Goal: Task Accomplishment & Management: Manage account settings

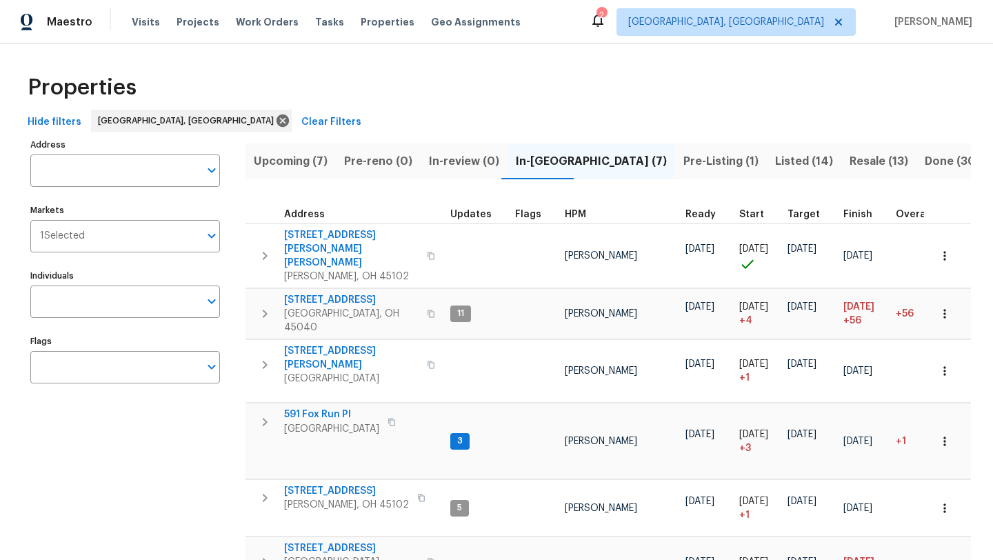
scroll to position [87, 0]
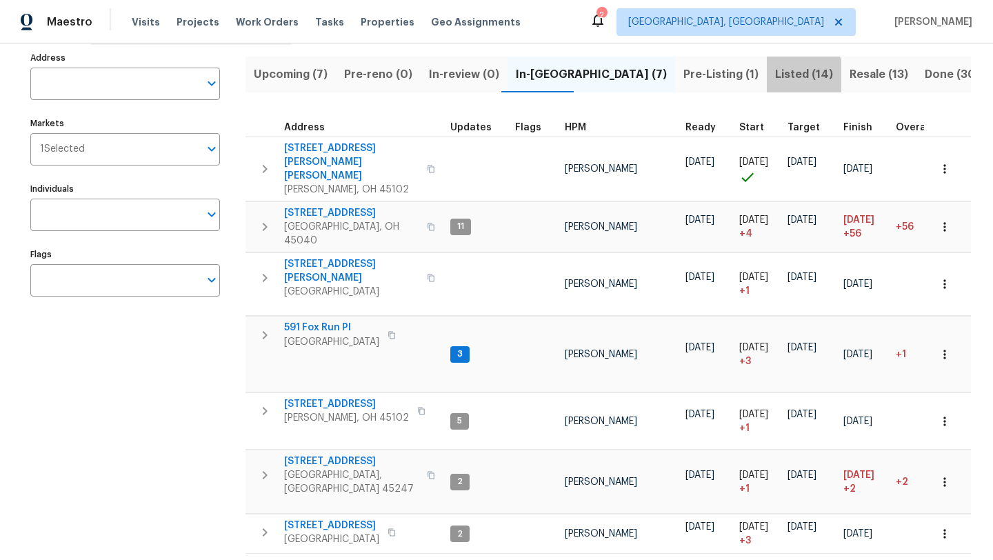
click at [775, 81] on span "Listed (14)" at bounding box center [804, 74] width 58 height 19
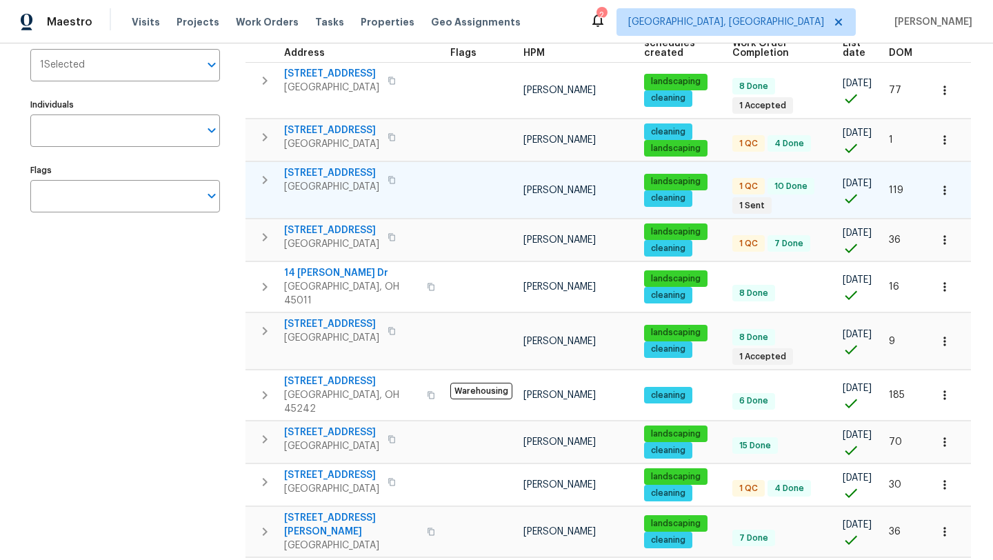
scroll to position [211, 0]
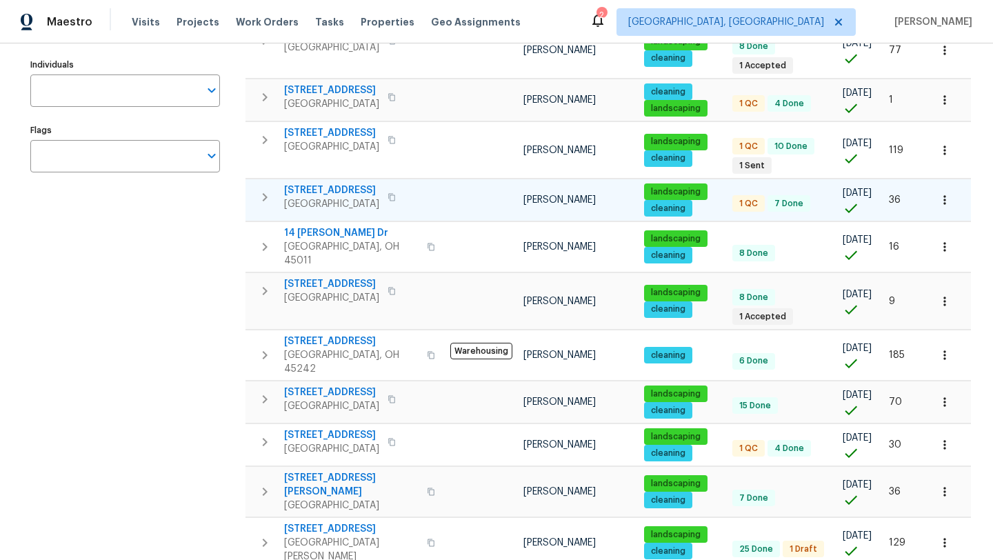
click at [394, 201] on button "button" at bounding box center [391, 197] width 17 height 19
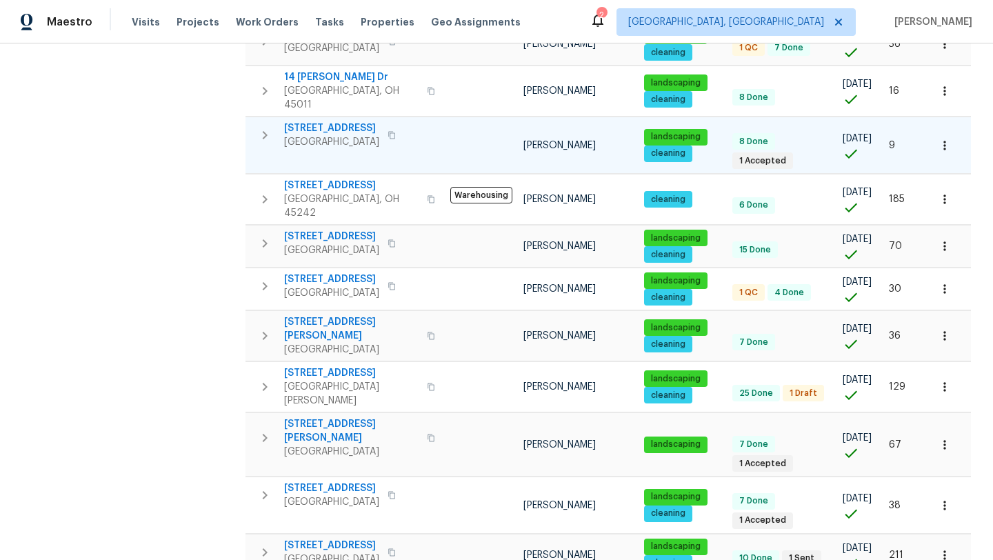
scroll to position [396, 0]
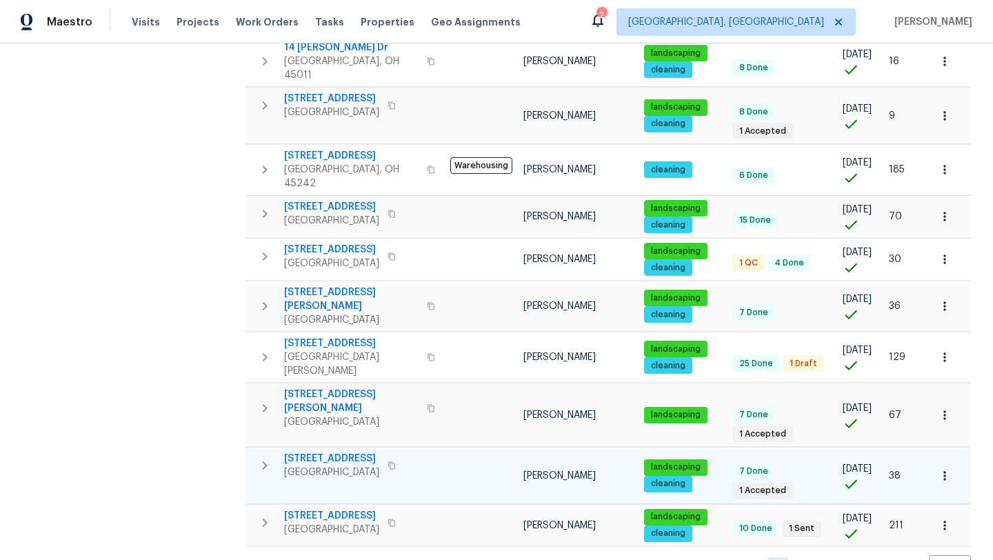
click at [315, 452] on span "[STREET_ADDRESS]" at bounding box center [331, 459] width 95 height 14
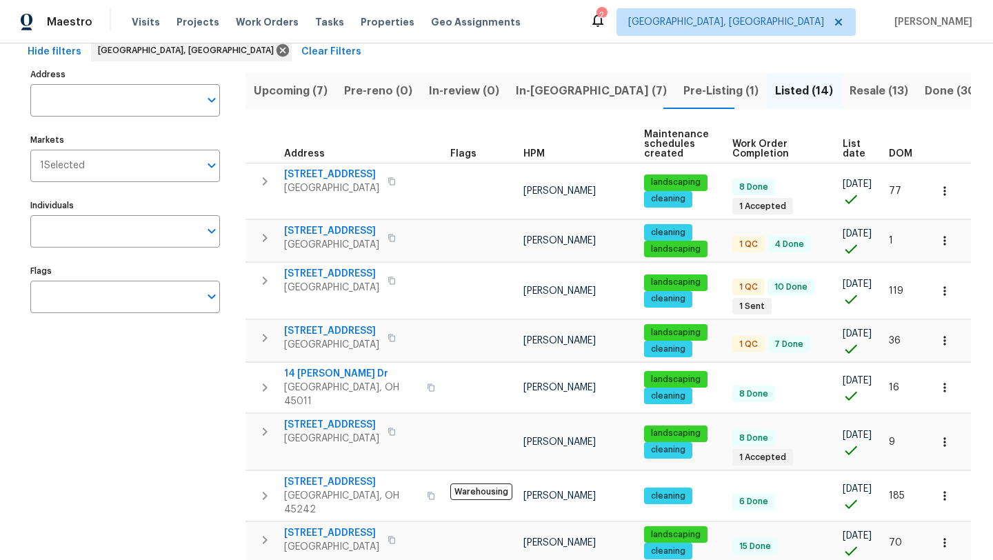
scroll to position [0, 0]
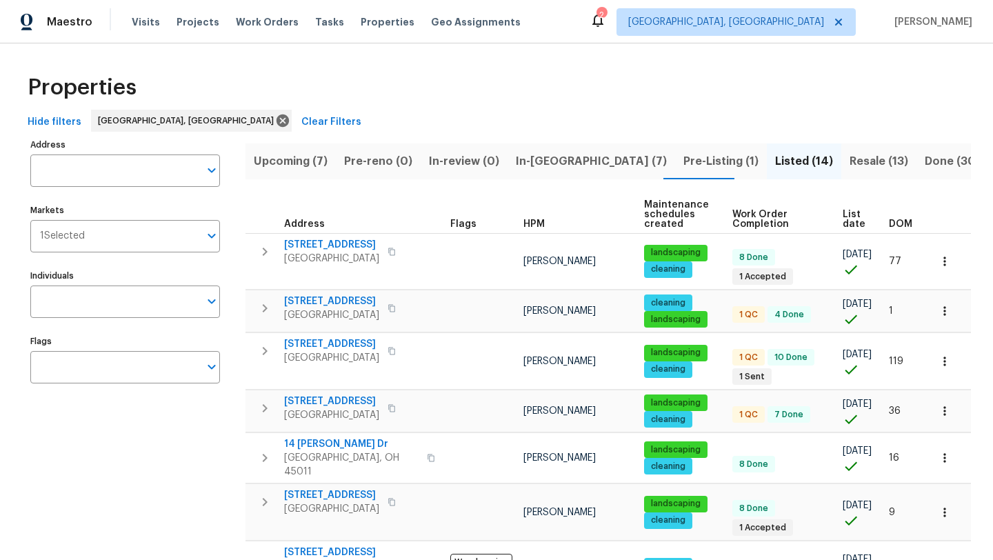
click at [850, 152] on span "Resale (13)" at bounding box center [879, 161] width 59 height 19
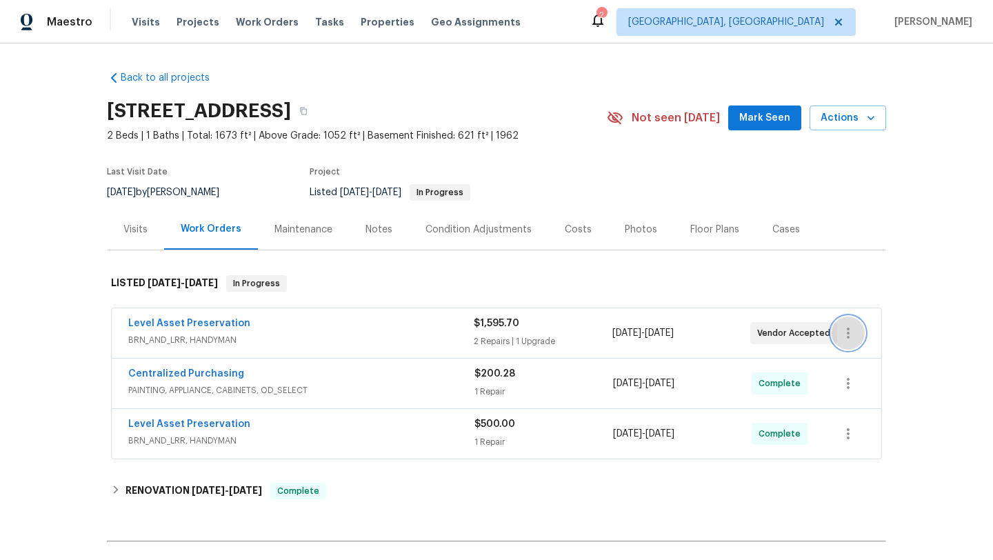
click at [842, 332] on icon "button" at bounding box center [848, 333] width 17 height 17
click at [861, 339] on li "Edit" at bounding box center [906, 333] width 149 height 23
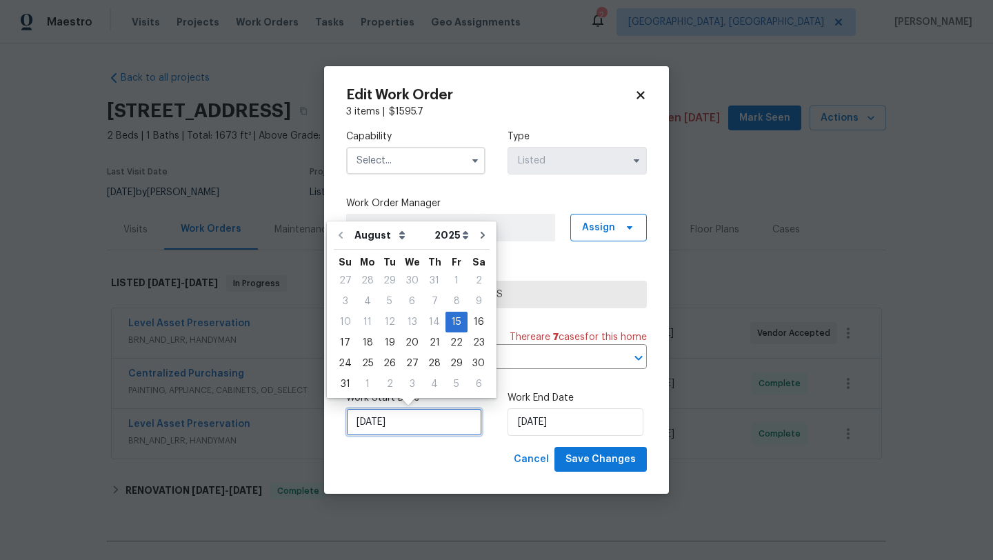
click at [416, 423] on input "8/15/2025" at bounding box center [414, 422] width 136 height 28
click at [361, 348] on div "18" at bounding box center [368, 342] width 22 height 19
type input "8/18/2025"
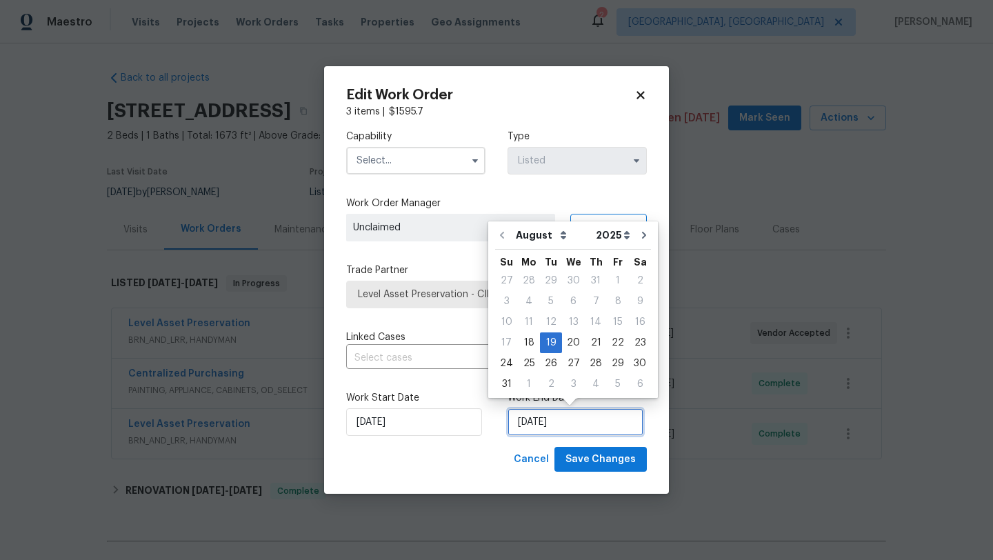
click at [577, 430] on input "8/19/2025" at bounding box center [576, 422] width 136 height 28
click at [572, 345] on div "20" at bounding box center [573, 342] width 23 height 19
type input "8/20/2025"
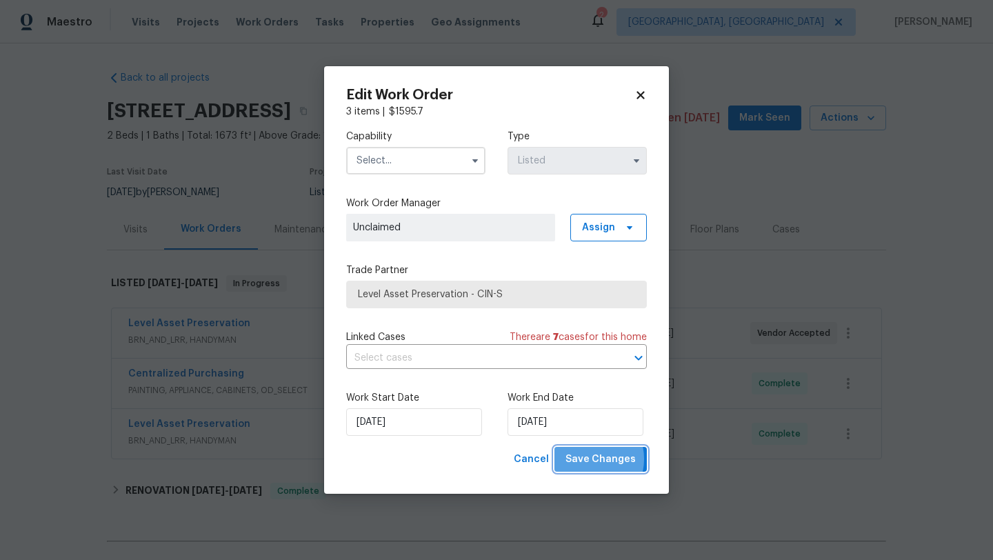
click at [592, 459] on span "Save Changes" at bounding box center [600, 459] width 70 height 17
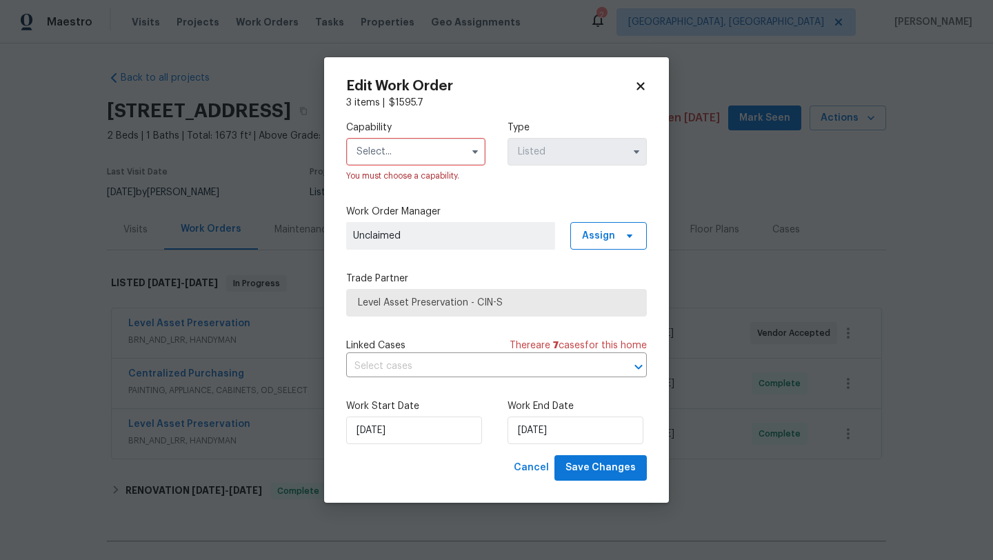
click at [434, 155] on input "text" at bounding box center [415, 152] width 139 height 28
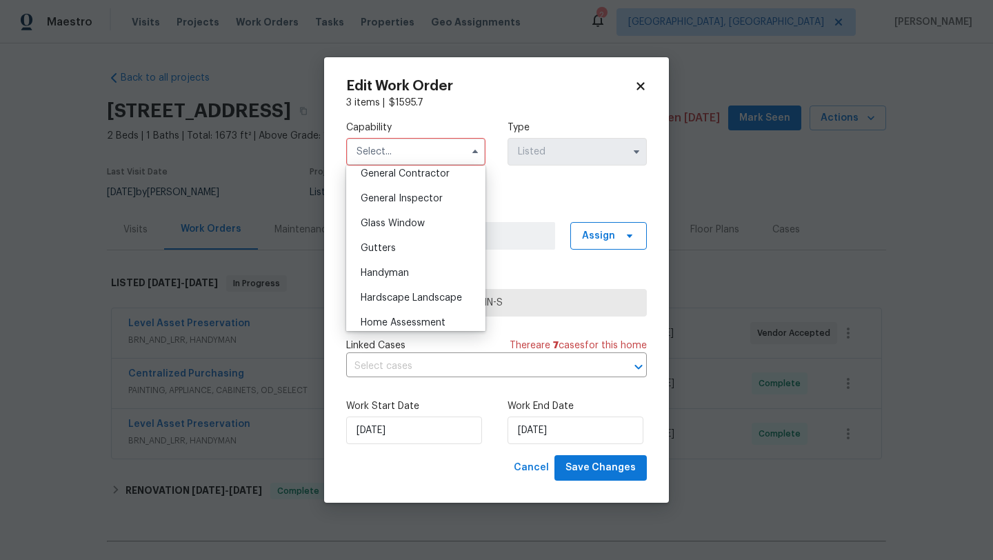
scroll to position [672, 0]
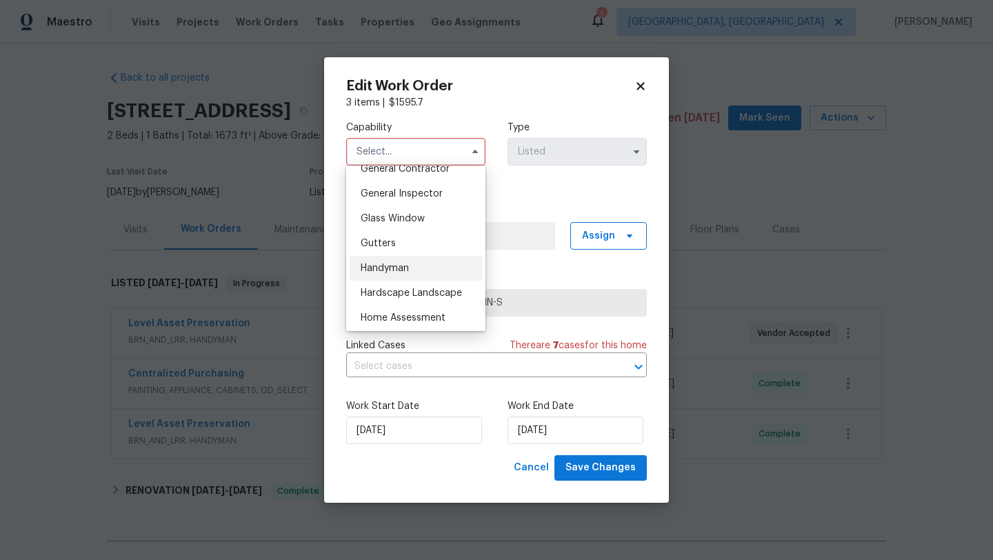
click at [400, 261] on div "Handyman" at bounding box center [416, 268] width 132 height 25
type input "Handyman"
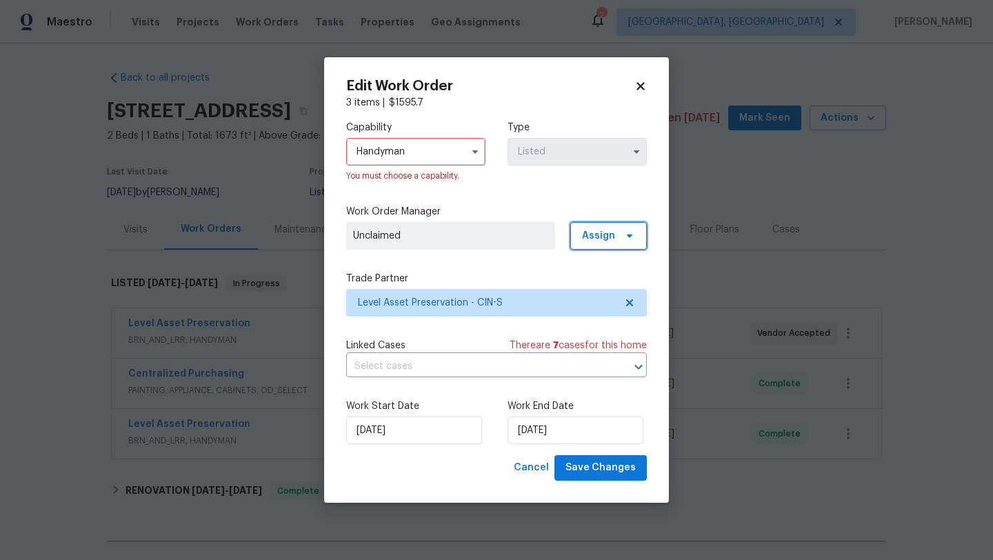
click at [608, 227] on span "Assign" at bounding box center [608, 236] width 77 height 28
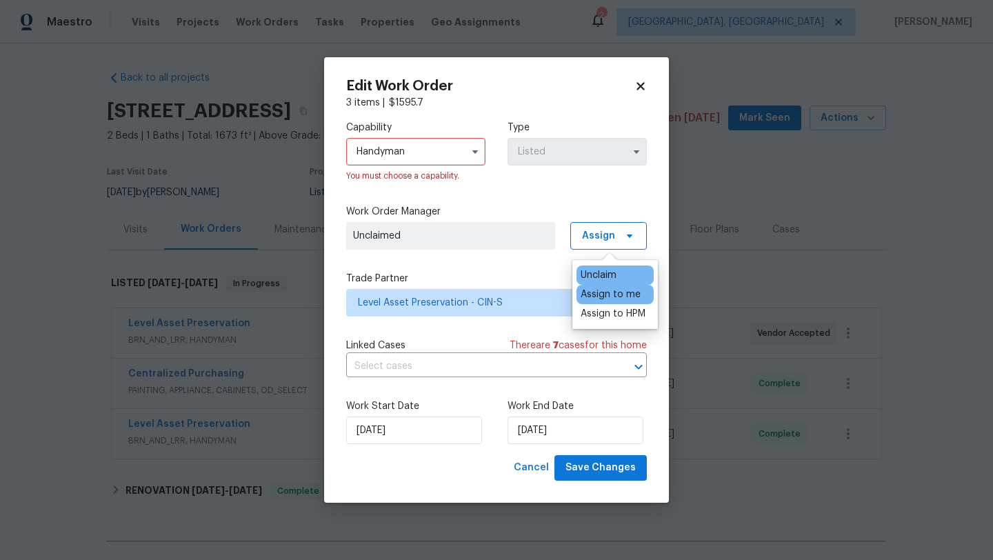
click at [602, 292] on div "Assign to me" at bounding box center [611, 295] width 60 height 14
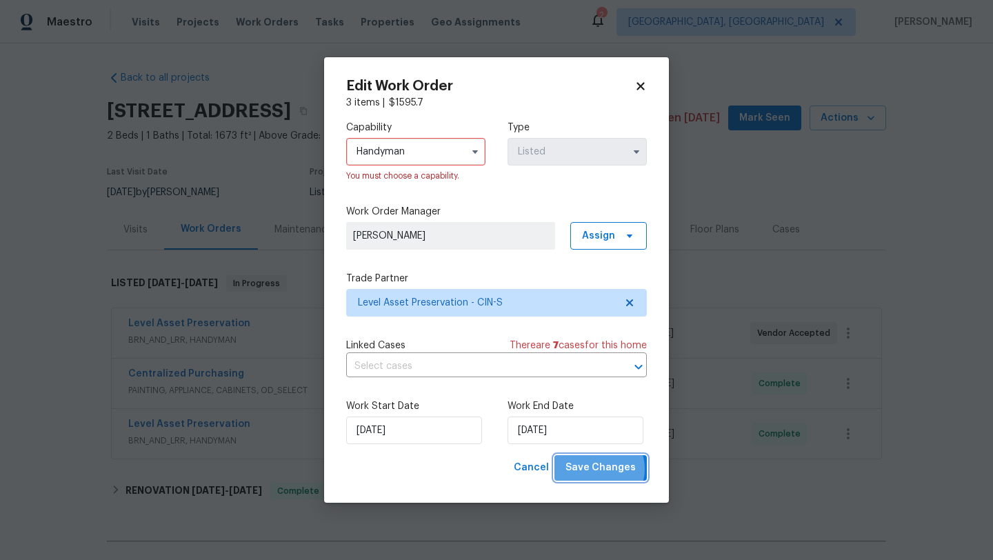
click at [601, 470] on span "Save Changes" at bounding box center [600, 467] width 70 height 17
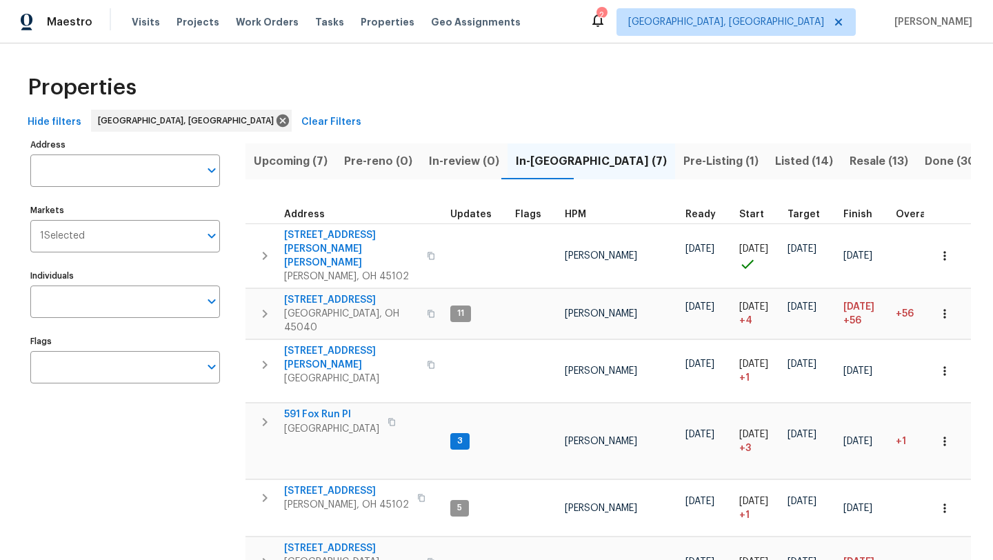
scroll to position [68, 0]
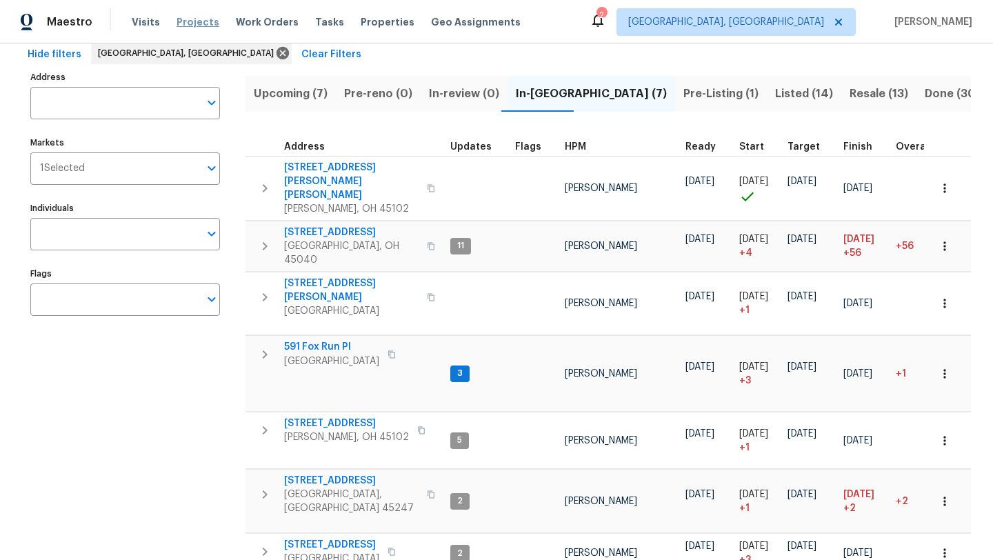
click at [200, 22] on span "Projects" at bounding box center [198, 22] width 43 height 14
